Goal: Information Seeking & Learning: Understand process/instructions

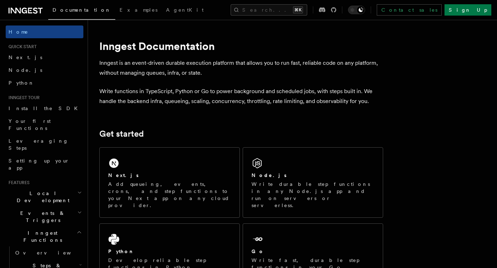
click at [271, 10] on button "Search... ⌘K" at bounding box center [269, 9] width 77 height 11
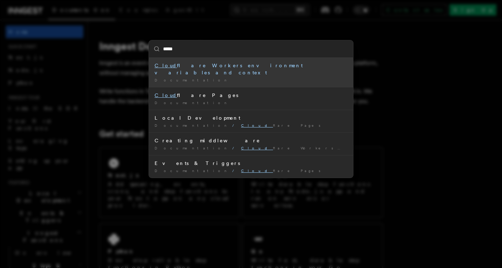
type input "**********"
click at [230, 65] on div "Cloudflare Workers environment variables and context" at bounding box center [251, 69] width 193 height 14
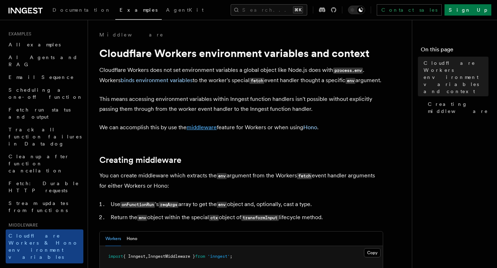
click at [211, 131] on link "middleware" at bounding box center [202, 127] width 30 height 7
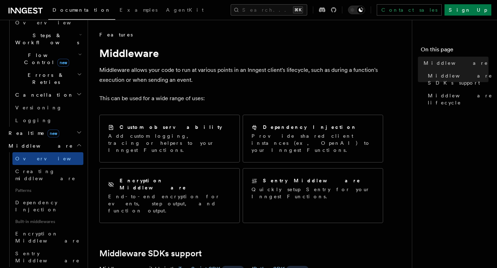
scroll to position [210, 0]
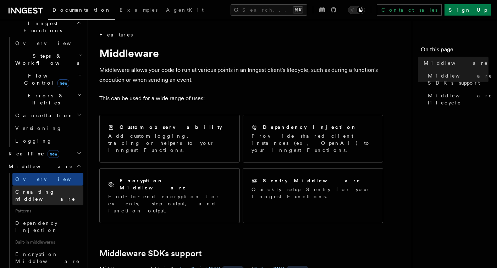
click at [55, 186] on link "Creating middleware" at bounding box center [47, 196] width 71 height 20
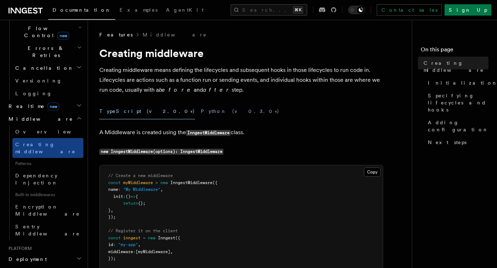
scroll to position [272, 0]
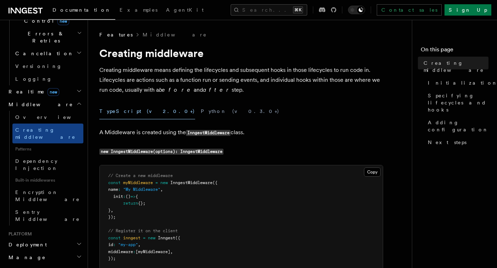
click at [70, 239] on h2 "Deployment" at bounding box center [45, 245] width 78 height 13
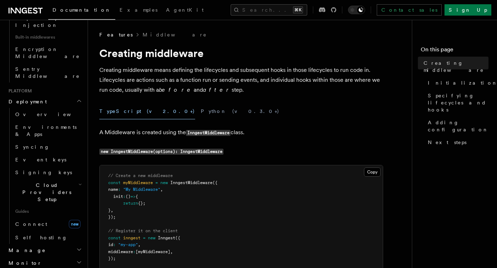
scroll to position [500, 0]
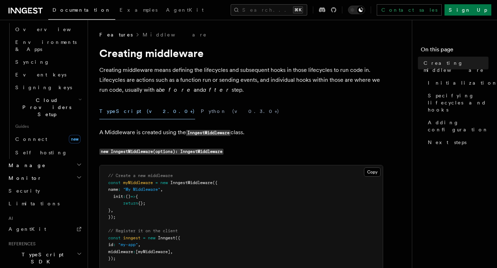
click at [77, 251] on icon "button" at bounding box center [79, 254] width 5 height 6
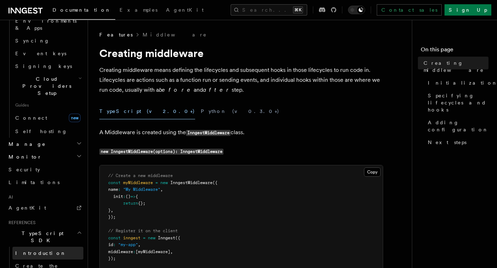
click at [61, 247] on link "Introduction" at bounding box center [47, 253] width 71 height 13
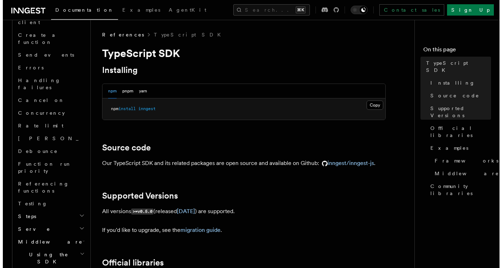
scroll to position [529, 0]
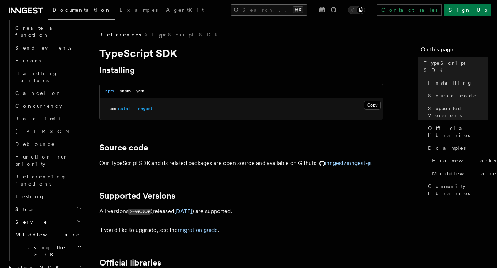
click at [271, 10] on button "Search... ⌘K" at bounding box center [269, 9] width 77 height 11
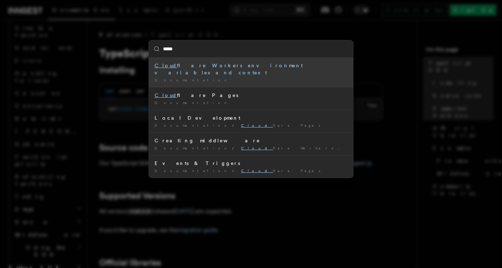
type input "**********"
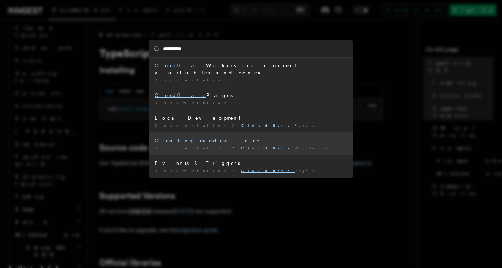
click at [264, 146] on span "Cloudflare Workers environment variables and context" at bounding box center [383, 148] width 284 height 4
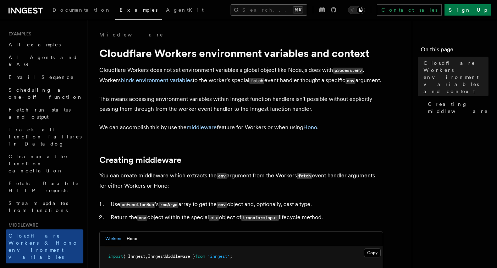
click at [274, 13] on button "Search... ⌘K" at bounding box center [269, 9] width 77 height 11
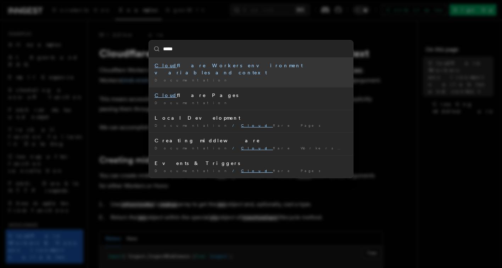
type input "**********"
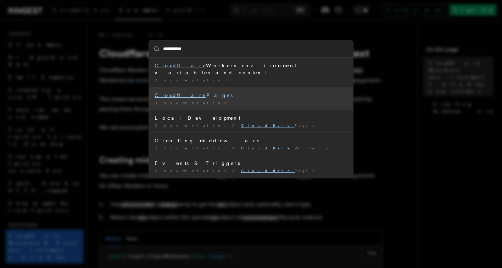
click at [253, 100] on div "Documentation /" at bounding box center [251, 102] width 193 height 5
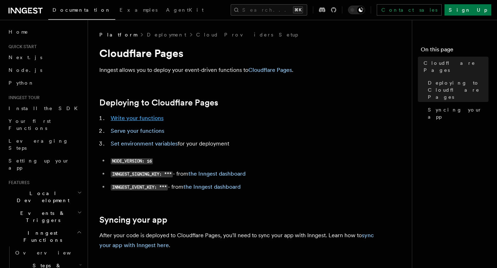
click at [152, 119] on link "Write your functions" at bounding box center [137, 118] width 53 height 7
click at [260, 73] on link "Cloudflare Pages" at bounding box center [270, 70] width 44 height 7
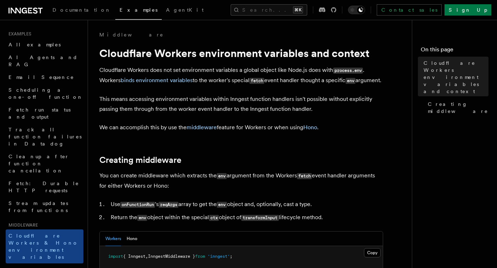
click at [179, 82] on link "binds environment variables" at bounding box center [157, 80] width 72 height 7
click at [205, 131] on link "middleware" at bounding box center [202, 127] width 30 height 7
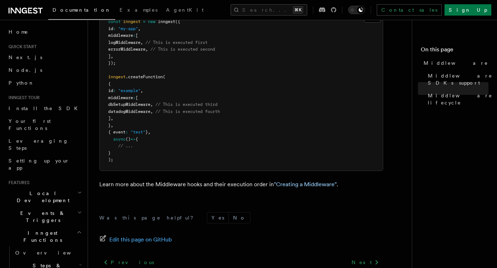
scroll to position [472, 0]
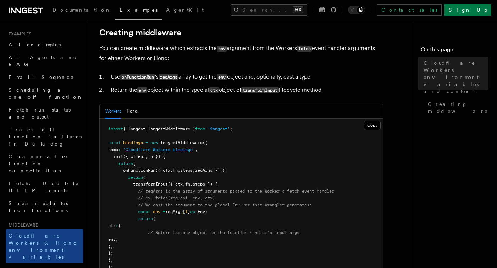
scroll to position [132, 0]
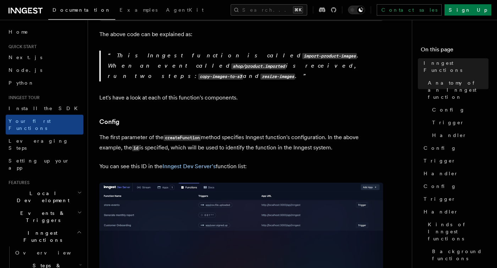
scroll to position [368, 0]
